Goal: Information Seeking & Learning: Learn about a topic

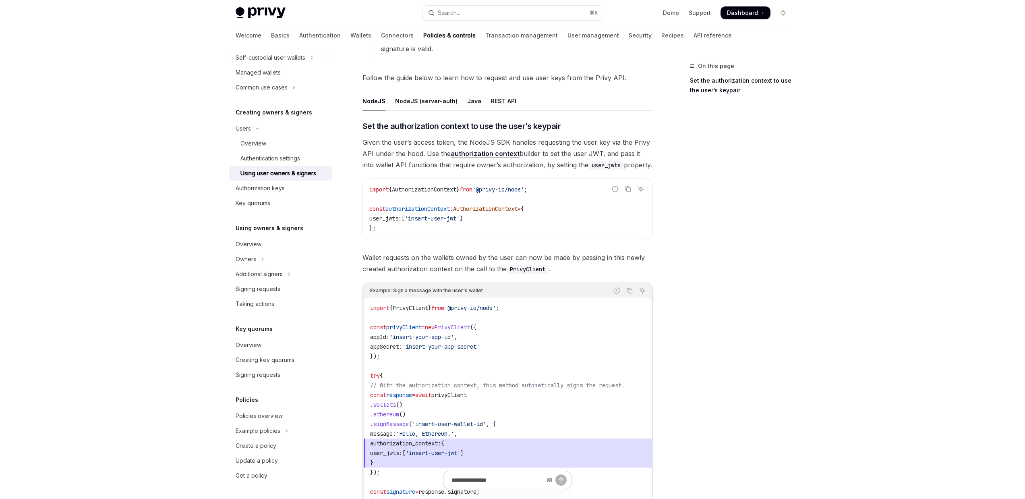
scroll to position [432, 0]
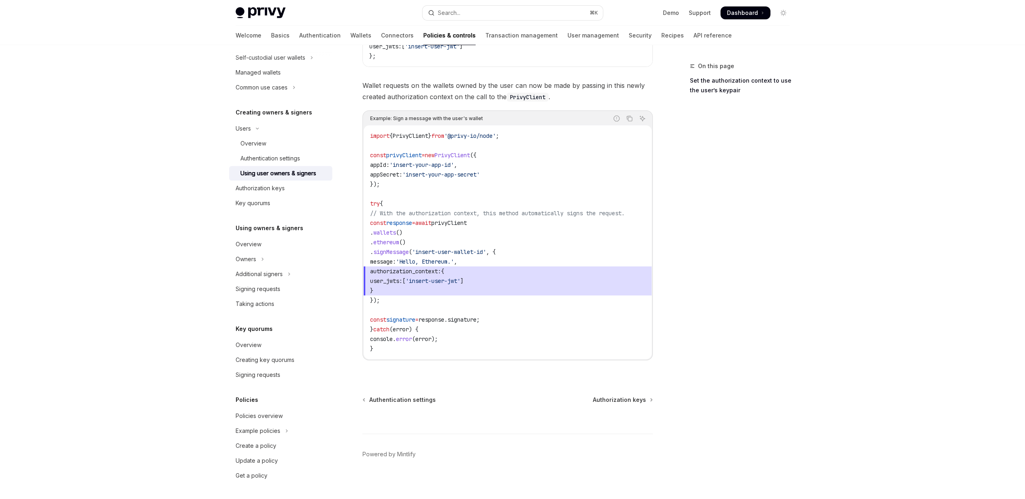
scroll to position [203, 0]
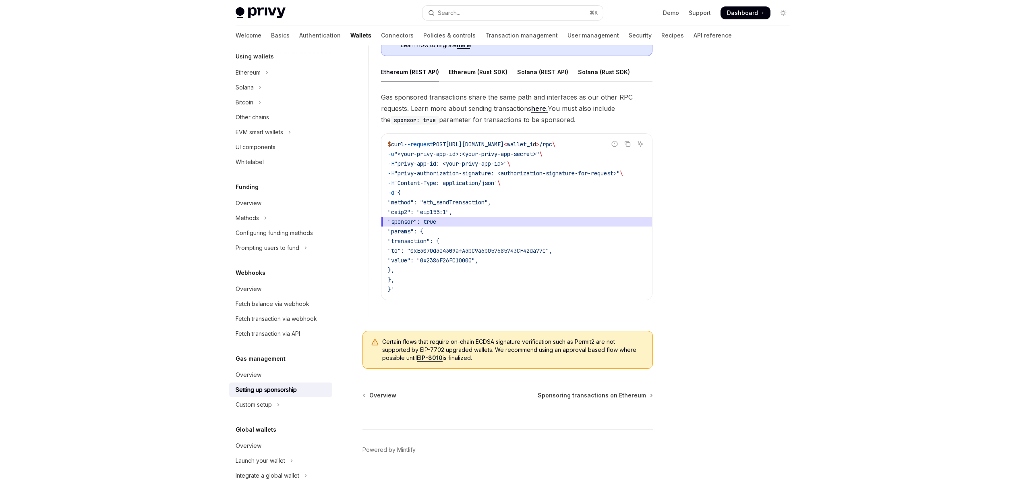
drag, startPoint x: 546, startPoint y: 219, endPoint x: 557, endPoint y: 214, distance: 12.1
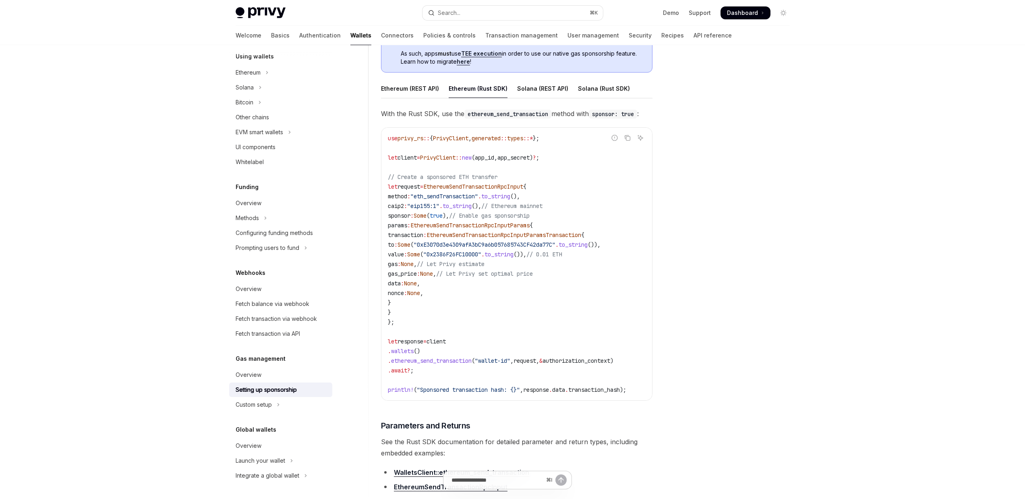
scroll to position [462, 0]
drag, startPoint x: 549, startPoint y: 218, endPoint x: 555, endPoint y: 215, distance: 6.7
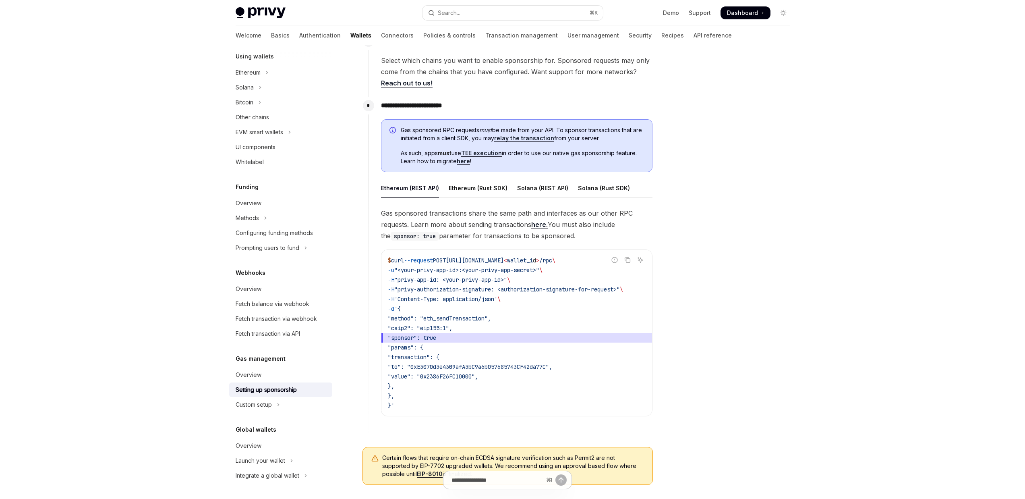
scroll to position [353, 0]
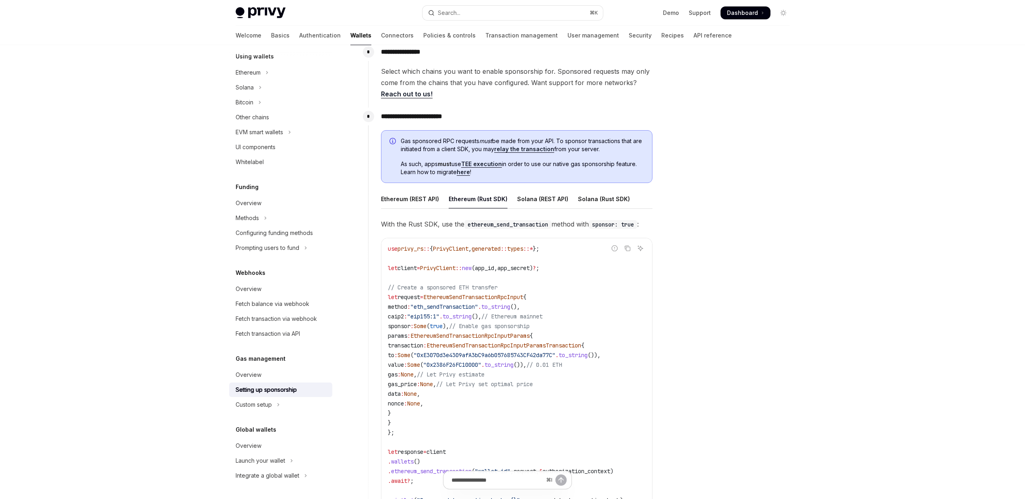
drag, startPoint x: 565, startPoint y: 212, endPoint x: 561, endPoint y: 213, distance: 4.3
type textarea "*"
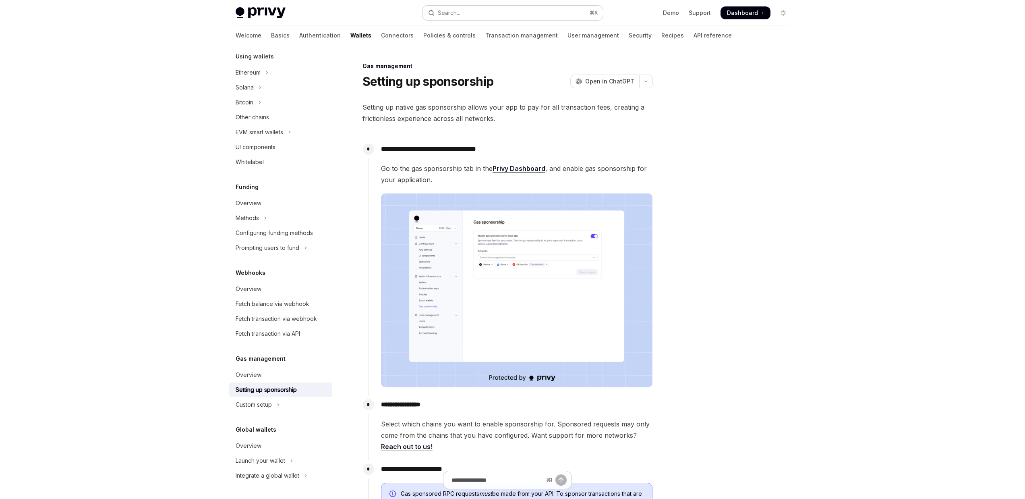
click at [535, 8] on button "Search... ⌘ K" at bounding box center [513, 13] width 181 height 15
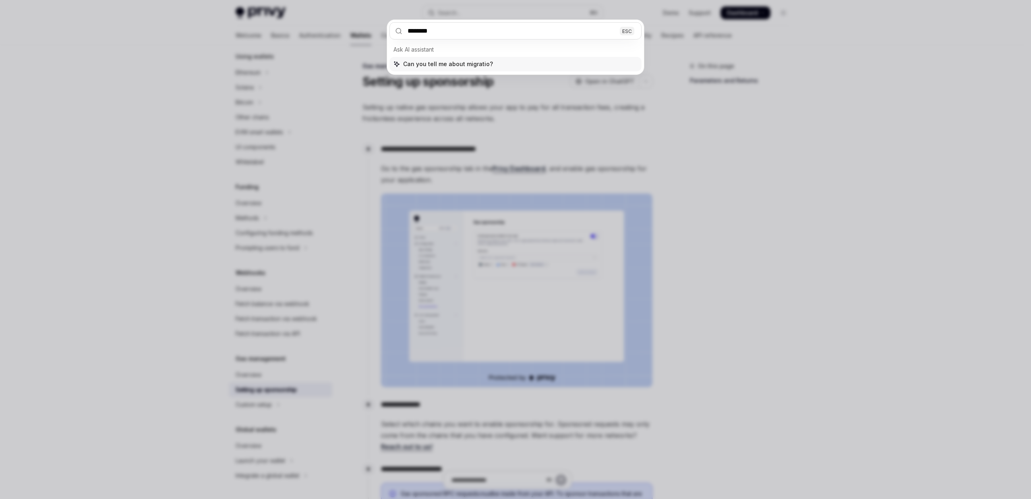
type input "*********"
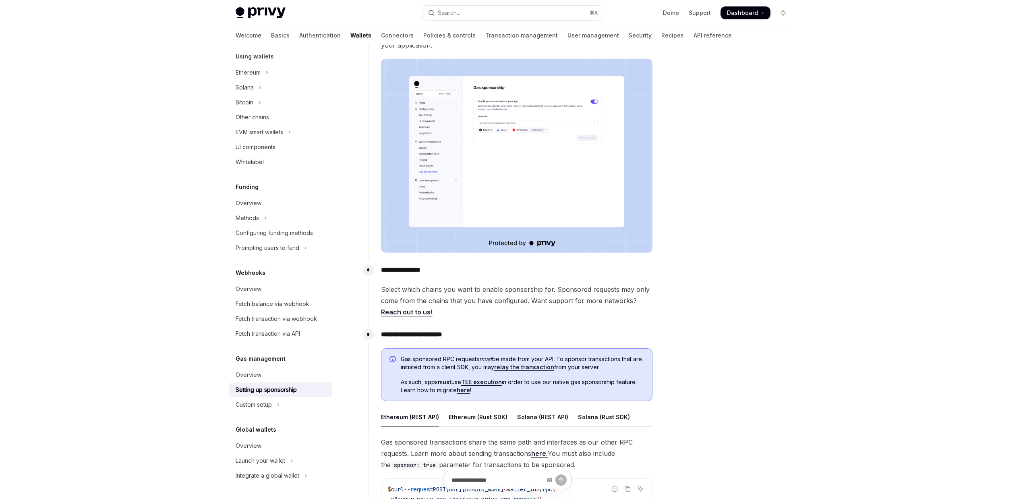
scroll to position [142, 0]
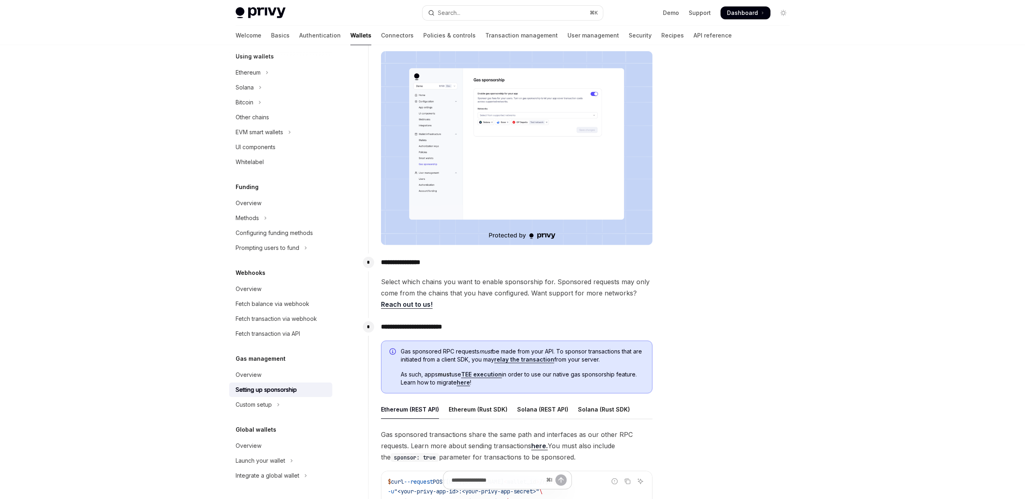
click at [484, 373] on link "TEE execution" at bounding box center [481, 374] width 41 height 7
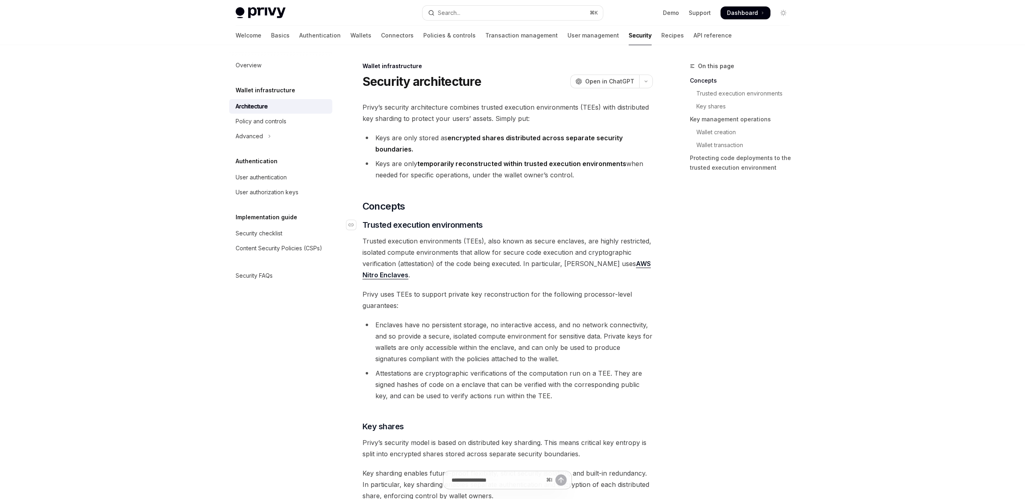
click at [519, 229] on h3 "​ Trusted execution environments" at bounding box center [508, 224] width 290 height 11
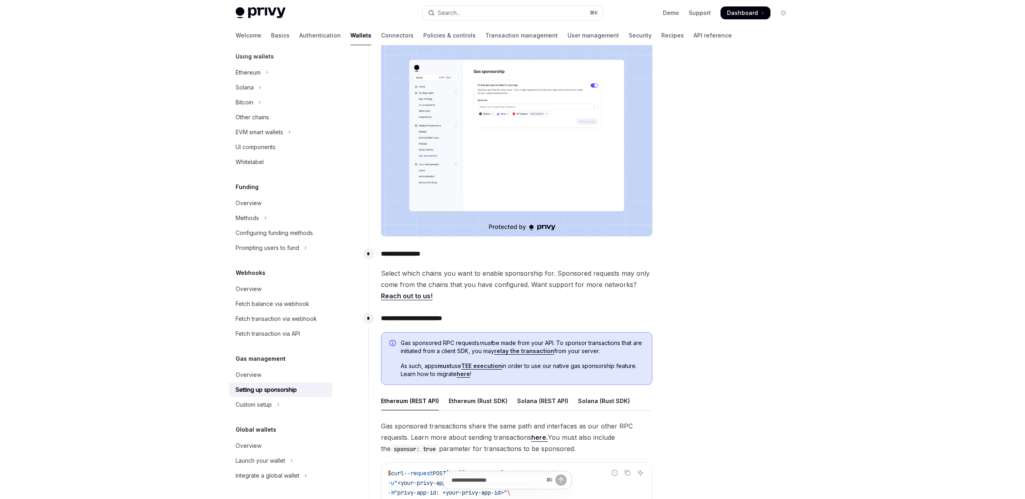
scroll to position [151, 0]
click at [525, 353] on link "relay the transaction" at bounding box center [524, 350] width 60 height 7
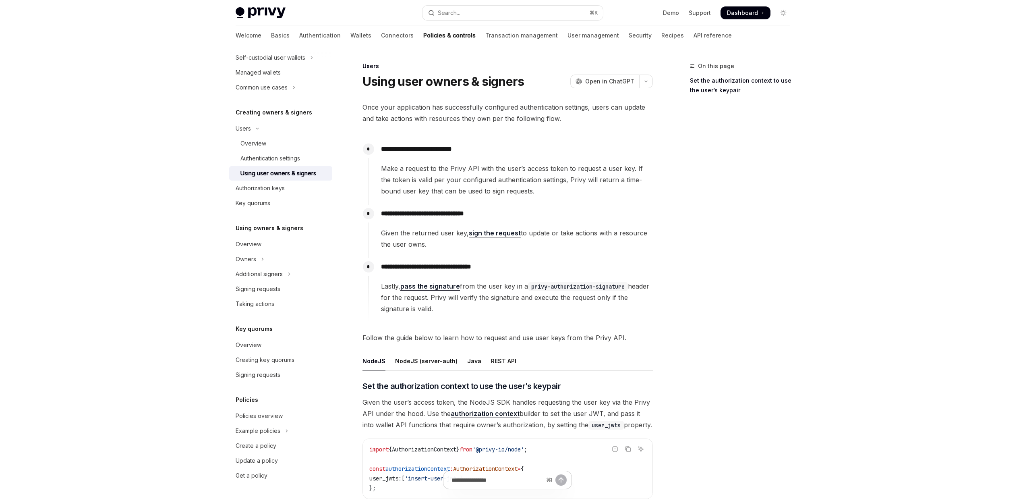
type textarea "*"
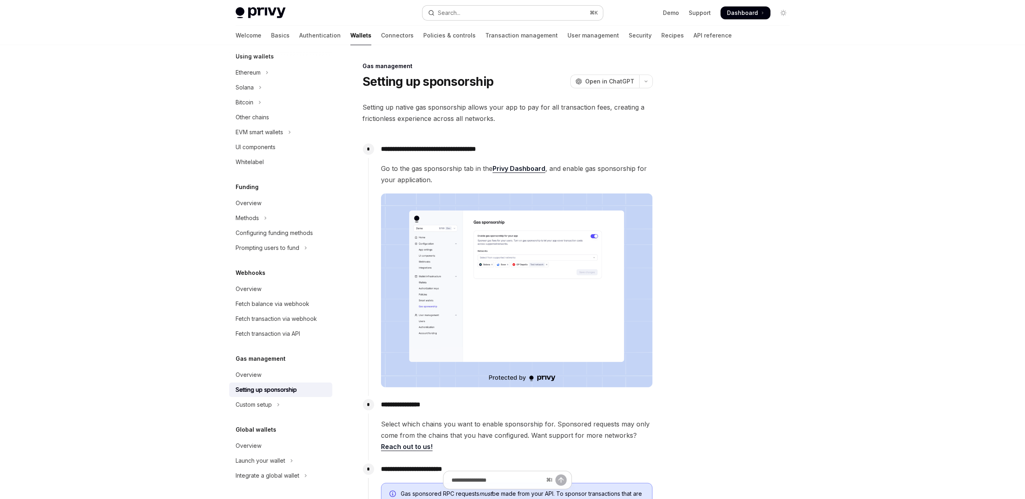
click at [495, 15] on button "Search... ⌘ K" at bounding box center [513, 13] width 181 height 15
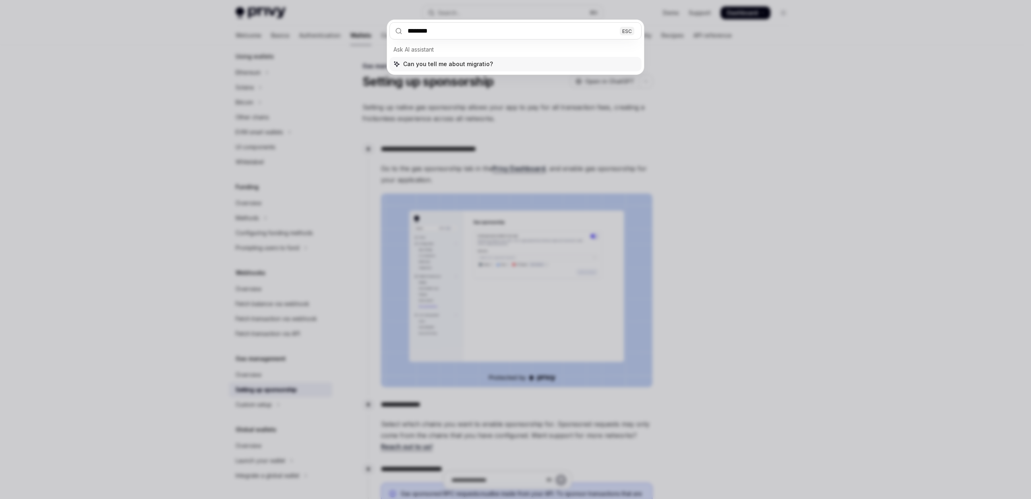
type input "*********"
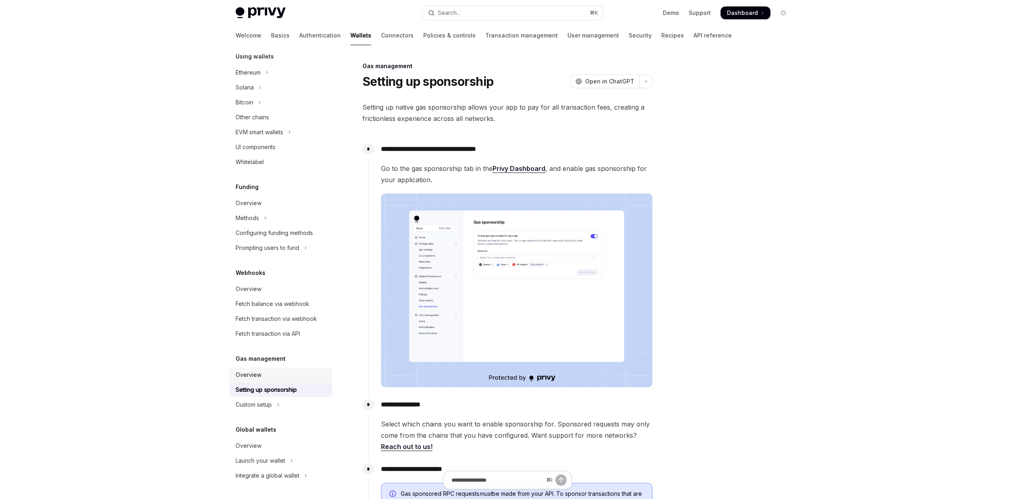
click at [287, 379] on div "Overview" at bounding box center [282, 375] width 92 height 10
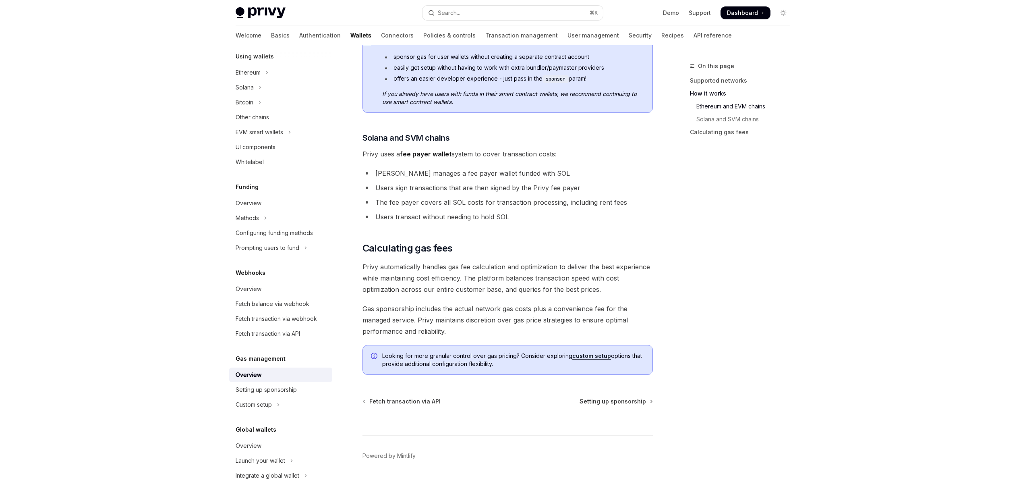
scroll to position [459, 0]
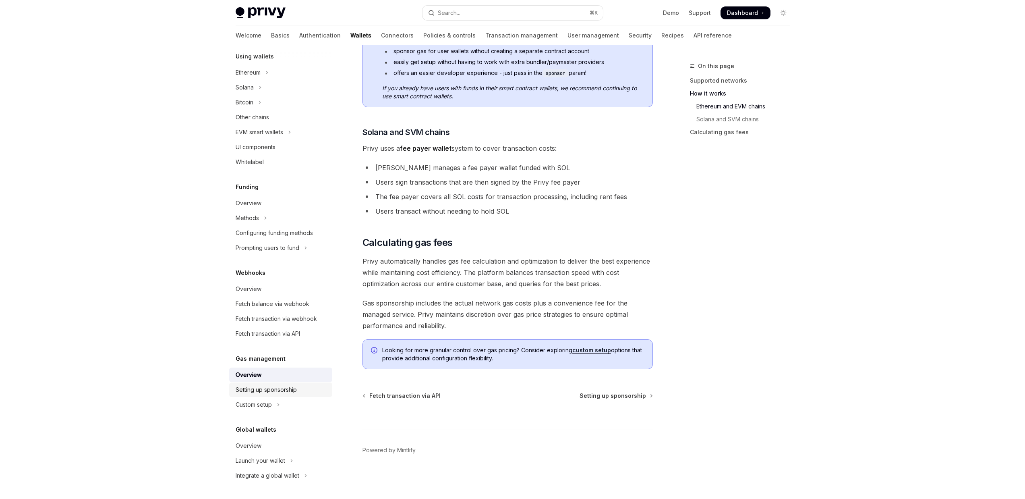
click at [250, 392] on div "Setting up sponsorship" at bounding box center [266, 390] width 61 height 10
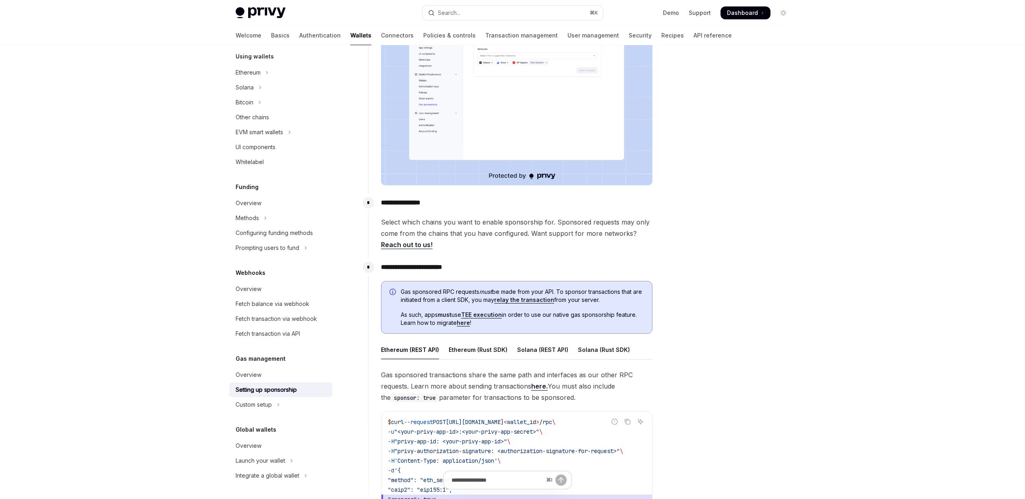
scroll to position [202, 0]
click at [433, 240] on link "Reach out to us!" at bounding box center [407, 244] width 52 height 8
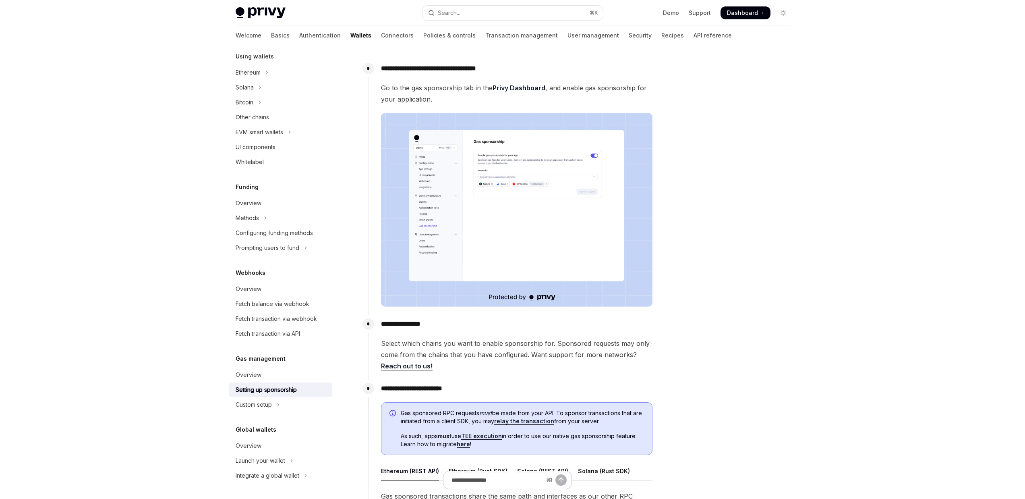
scroll to position [264, 0]
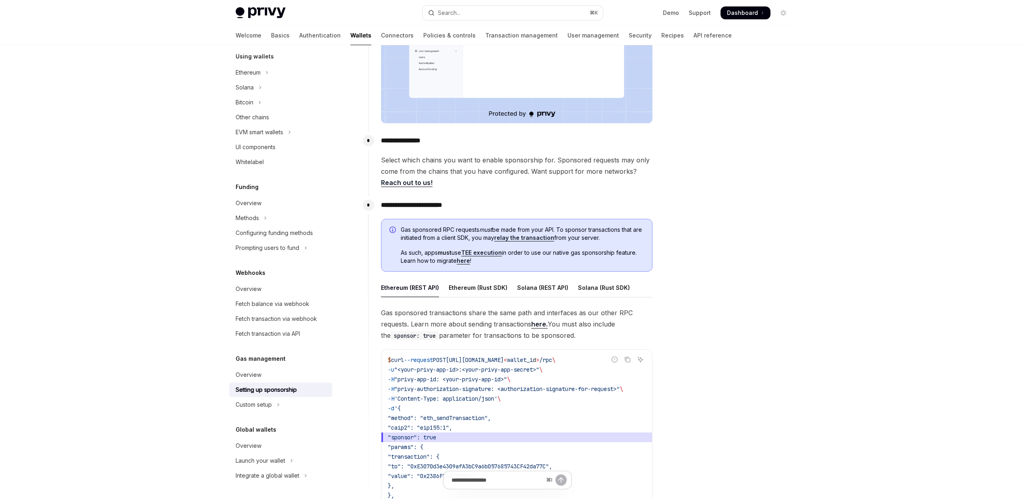
click at [486, 254] on link "TEE execution" at bounding box center [481, 252] width 41 height 7
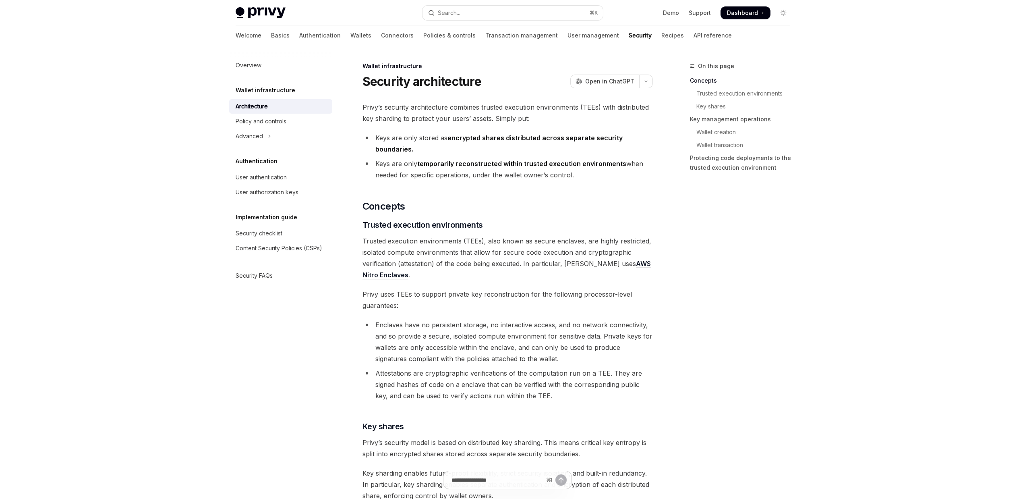
type textarea "*"
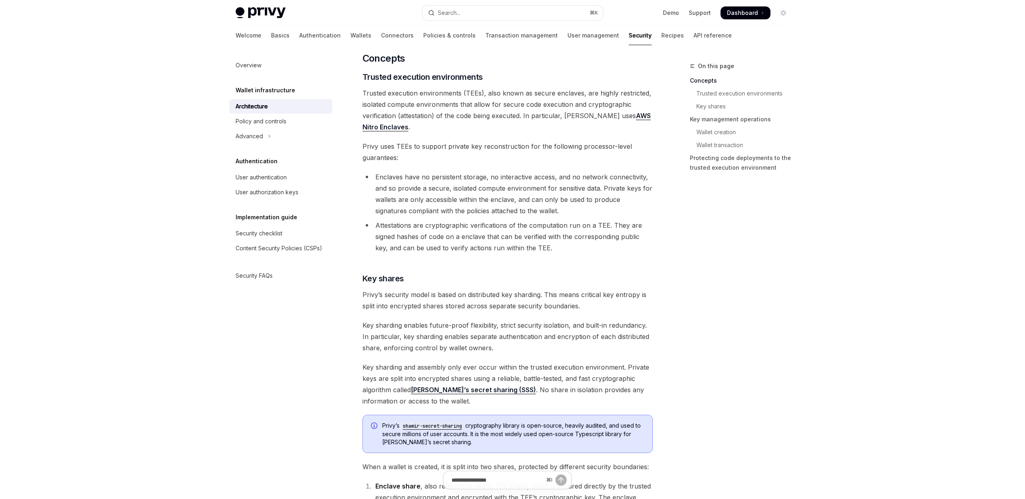
scroll to position [184, 0]
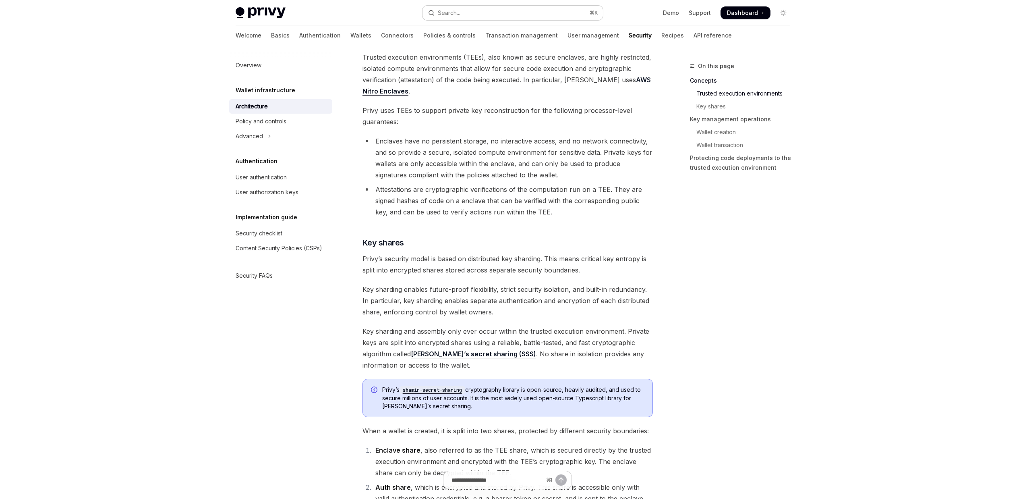
click at [537, 16] on button "Search... ⌘ K" at bounding box center [513, 13] width 181 height 15
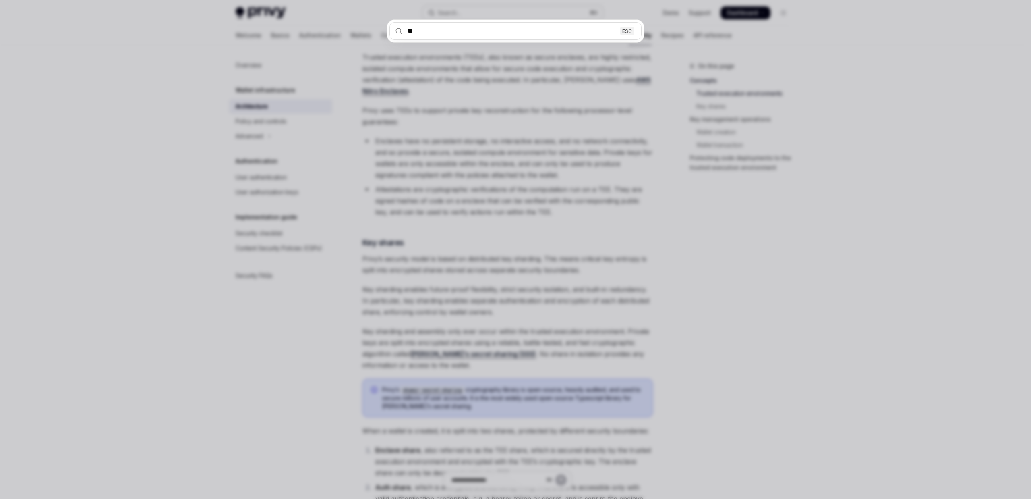
type input "***"
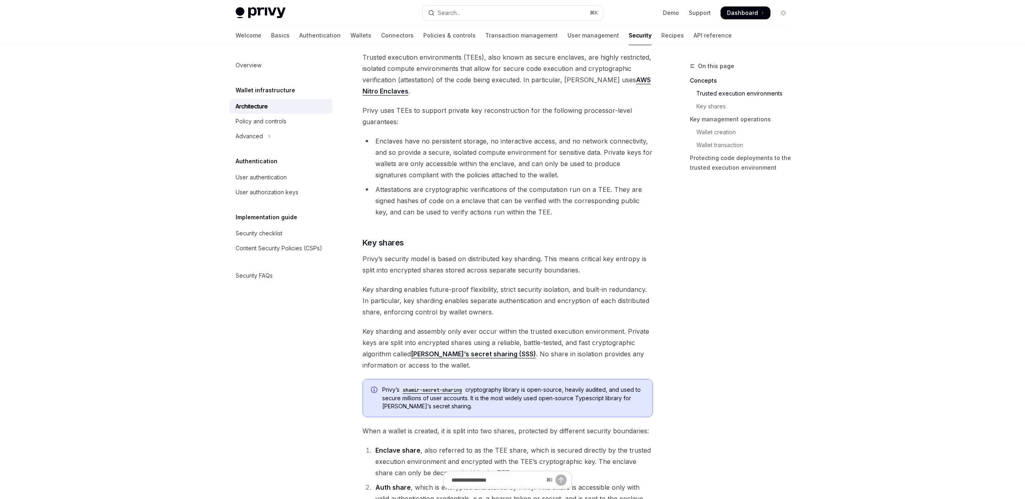
scroll to position [45, 0]
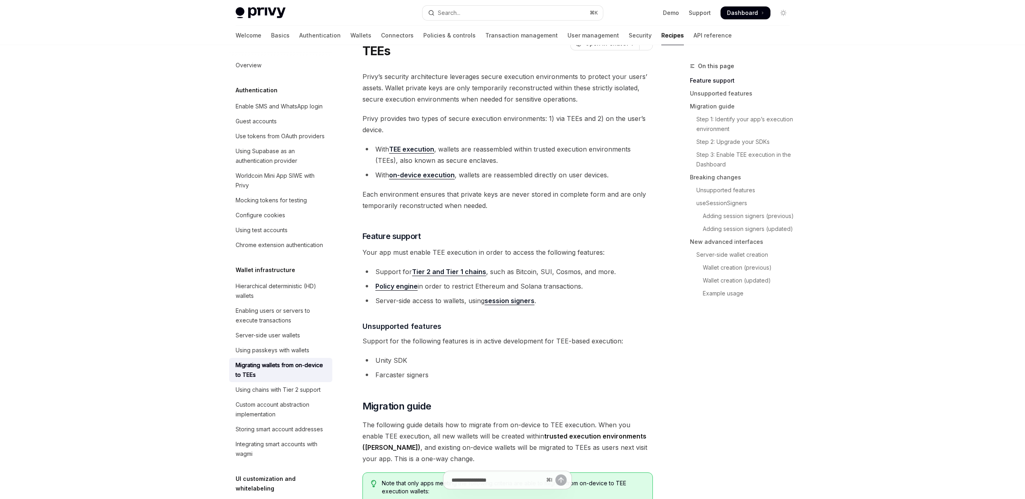
type textarea "*"
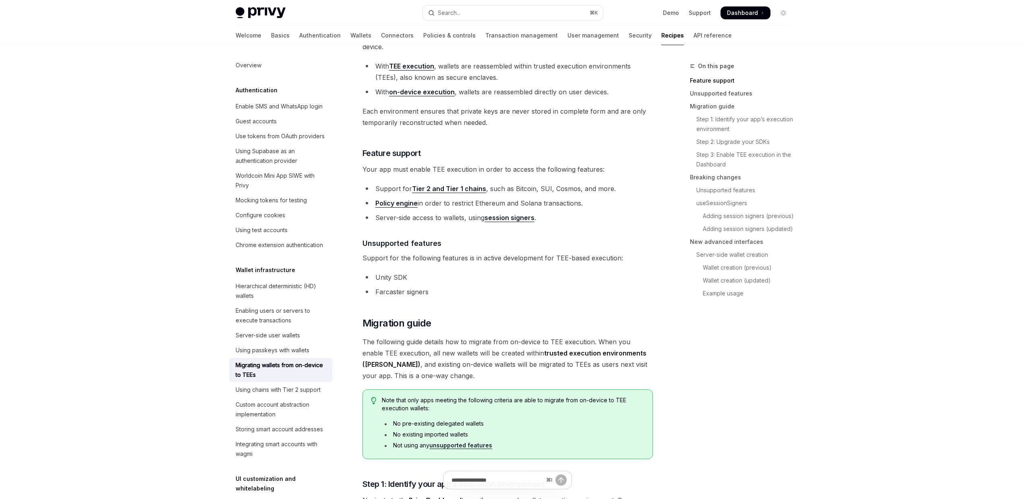
scroll to position [129, 0]
click at [452, 425] on li "No pre-existing delegated wallets" at bounding box center [513, 423] width 262 height 8
click at [509, 425] on li "No pre-existing delegated wallets" at bounding box center [513, 423] width 262 height 8
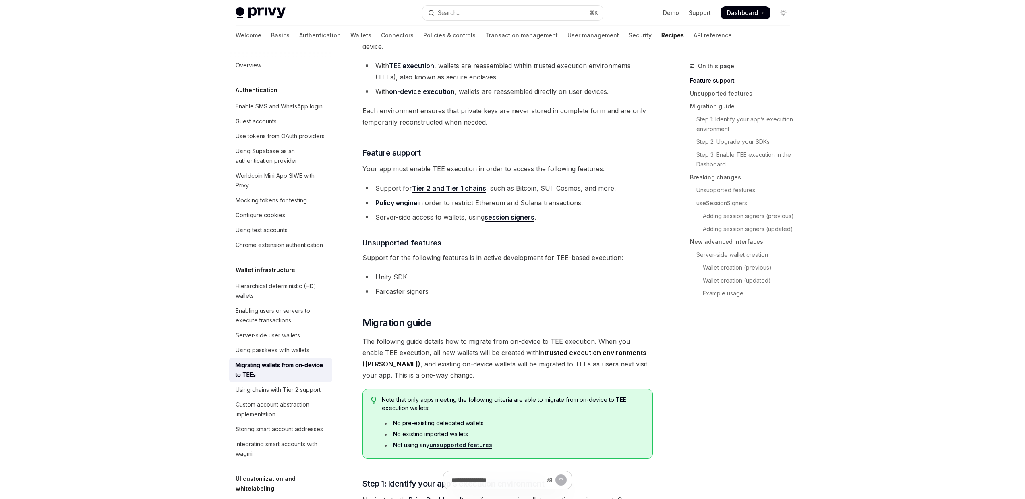
click at [449, 434] on li "No existing imported wallets" at bounding box center [513, 434] width 262 height 8
click at [444, 436] on li "No existing imported wallets" at bounding box center [513, 434] width 262 height 8
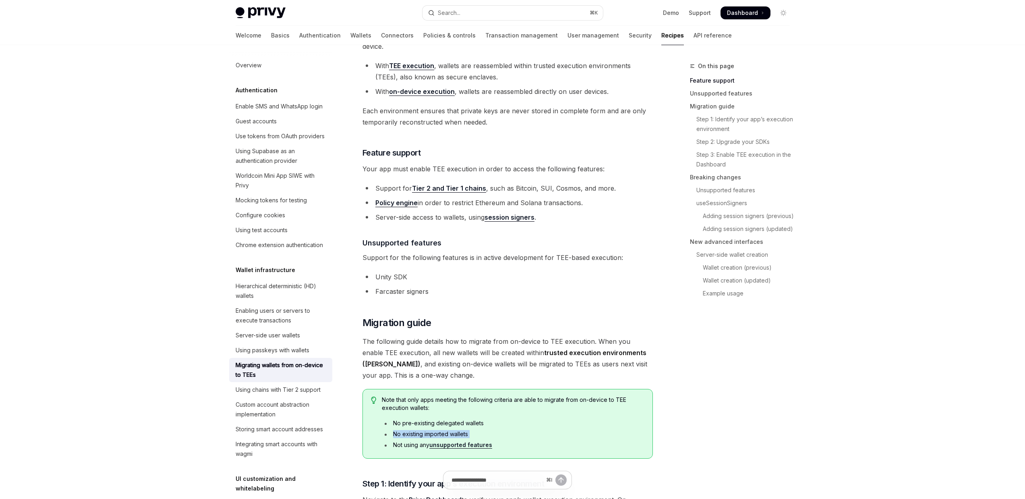
click at [444, 436] on li "No existing imported wallets" at bounding box center [513, 434] width 262 height 8
click at [515, 429] on ul "No pre-existing delegated wallets No existing imported wallets Not using any un…" at bounding box center [513, 434] width 262 height 30
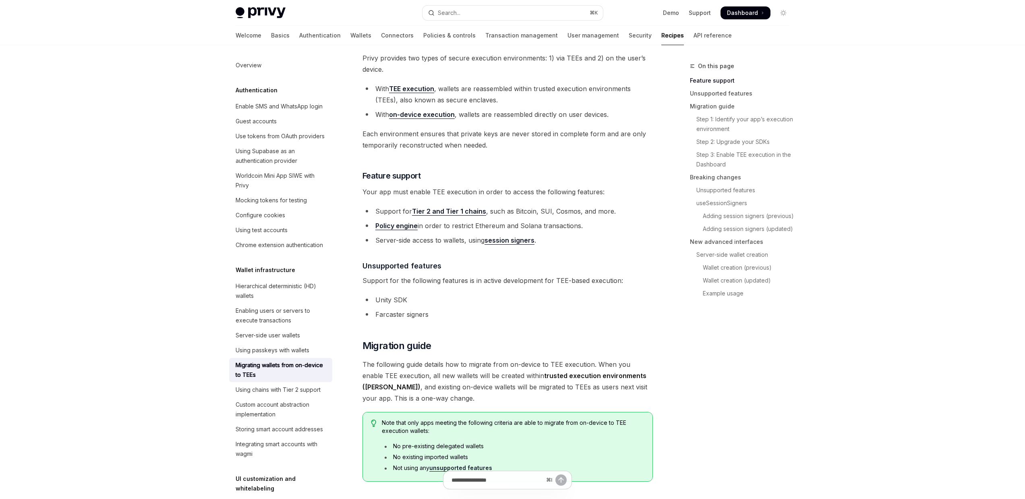
scroll to position [113, 0]
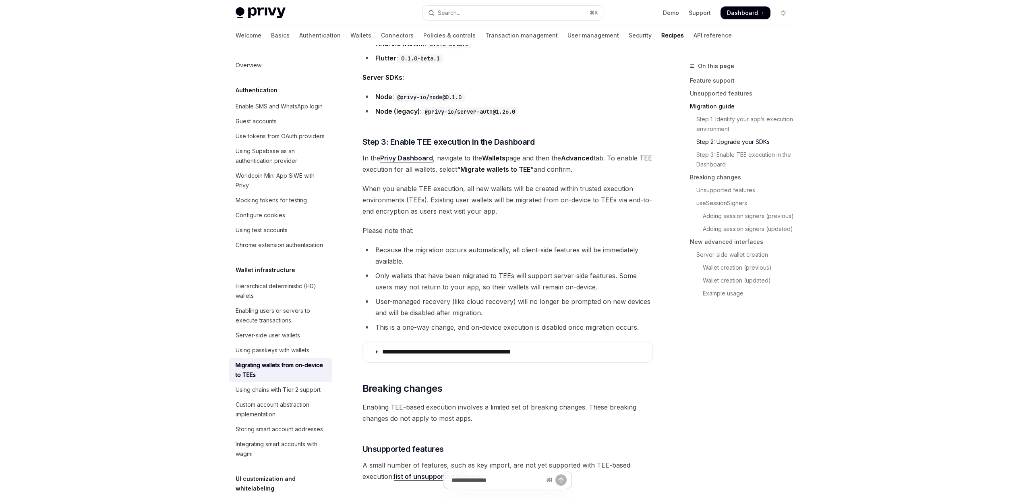
click at [479, 249] on li "Because the migration occurs automatically, all client-side features will be im…" at bounding box center [508, 255] width 290 height 23
click at [466, 259] on li "Because the migration occurs automatically, all client-side features will be im…" at bounding box center [508, 255] width 290 height 23
click at [493, 251] on li "Because the migration occurs automatically, all client-side features will be im…" at bounding box center [508, 255] width 290 height 23
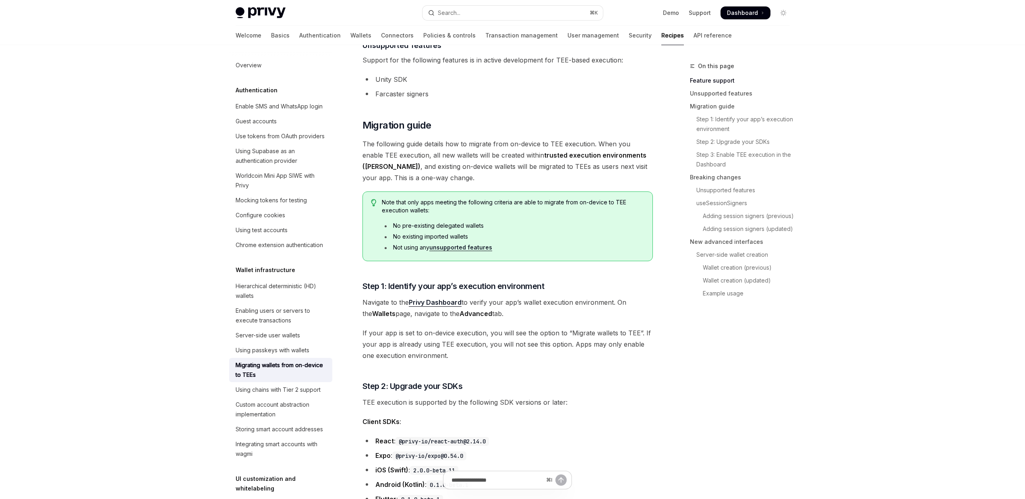
scroll to position [253, 0]
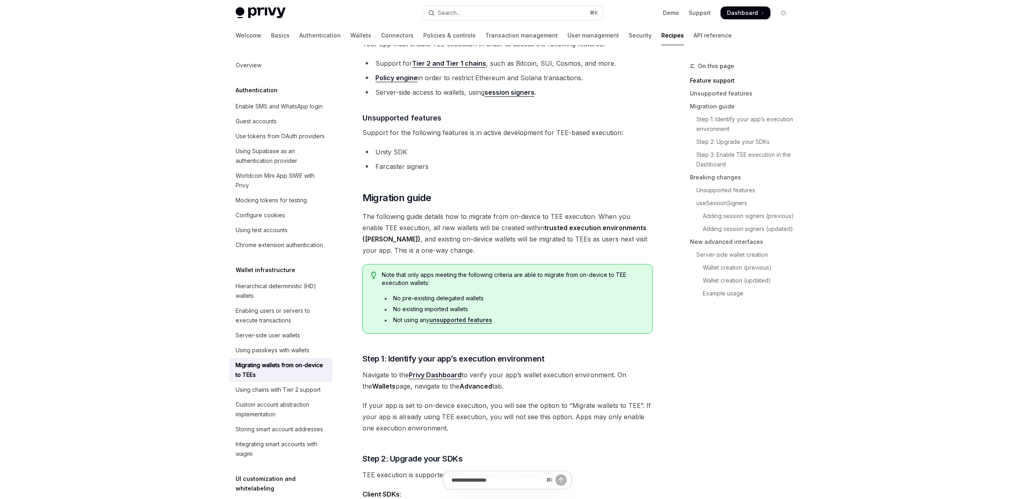
click at [406, 276] on span "Note that only apps meeting the following criteria are able to migrate from on-…" at bounding box center [513, 279] width 262 height 16
click at [493, 278] on span "Note that only apps meeting the following criteria are able to migrate from on-…" at bounding box center [513, 279] width 262 height 16
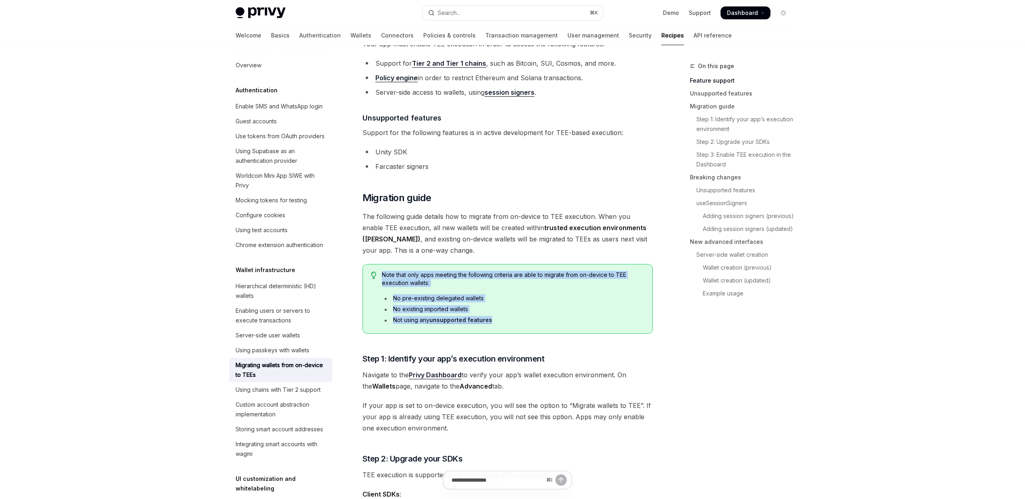
drag, startPoint x: 382, startPoint y: 273, endPoint x: 488, endPoint y: 325, distance: 118.0
click at [488, 325] on div "Note that only apps meeting the following criteria are able to migrate from on-…" at bounding box center [513, 299] width 262 height 56
copy div "Note that only apps meeting the following criteria are able to migrate from on-…"
click at [469, 268] on div "Note that only apps meeting the following criteria are able to migrate from on-…" at bounding box center [508, 299] width 290 height 70
drag, startPoint x: 498, startPoint y: 320, endPoint x: 380, endPoint y: 274, distance: 126.7
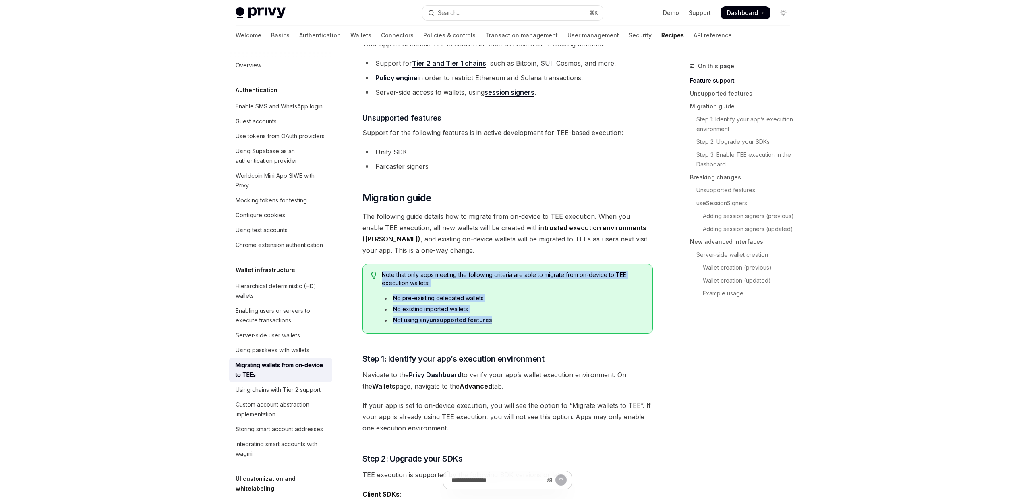
click at [380, 274] on div "Note that only apps meeting the following criteria are able to migrate from on-…" at bounding box center [508, 299] width 290 height 70
copy div "Note that only apps meeting the following criteria are able to migrate from on-…"
click at [531, 305] on li "No existing imported wallets" at bounding box center [513, 309] width 262 height 8
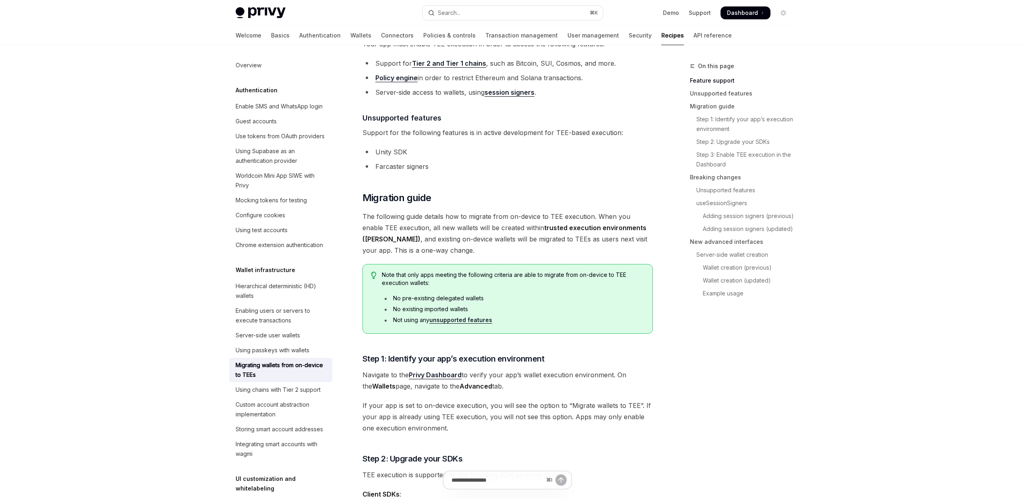
click at [459, 311] on li "No existing imported wallets" at bounding box center [513, 309] width 262 height 8
click at [512, 305] on li "No existing imported wallets" at bounding box center [513, 309] width 262 height 8
